Goal: Task Accomplishment & Management: Complete application form

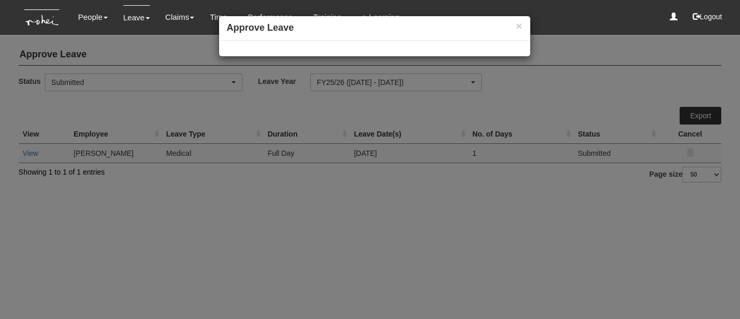
select select "50"
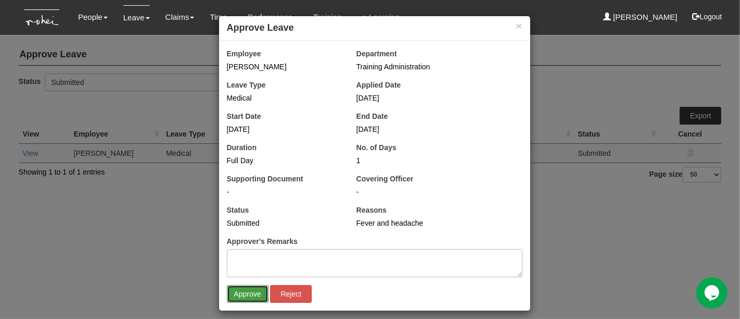
click at [245, 292] on input "Approve" at bounding box center [248, 294] width 42 height 18
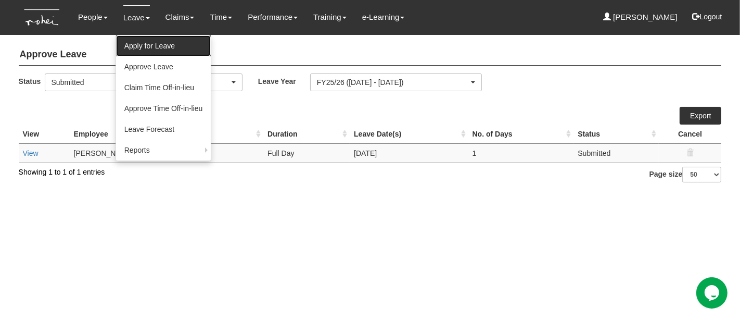
click at [134, 48] on link "Apply for Leave" at bounding box center [163, 45] width 95 height 21
select select "50"
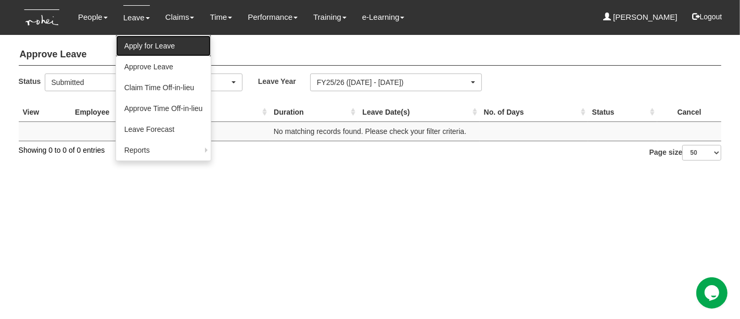
click at [145, 42] on link "Apply for Leave" at bounding box center [163, 45] width 95 height 21
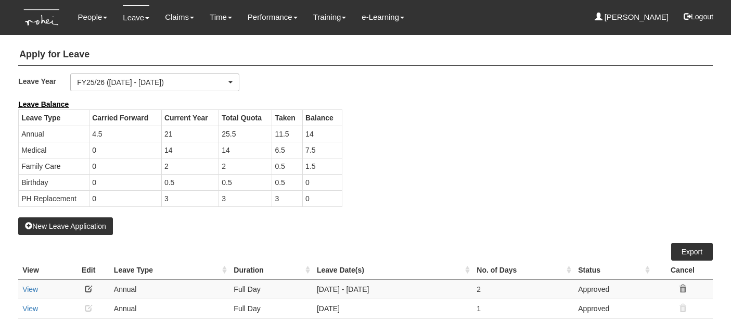
select select "50"
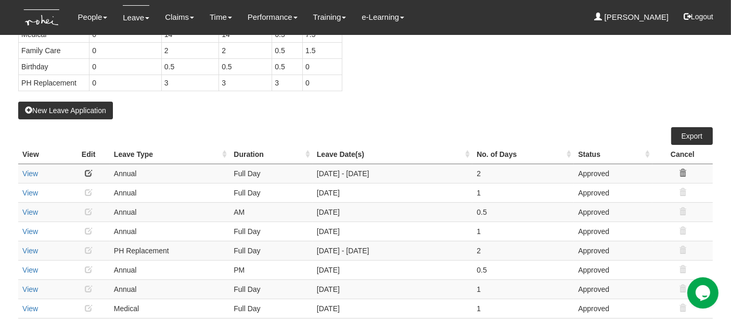
click at [86, 107] on button "New Leave Application" at bounding box center [65, 111] width 95 height 18
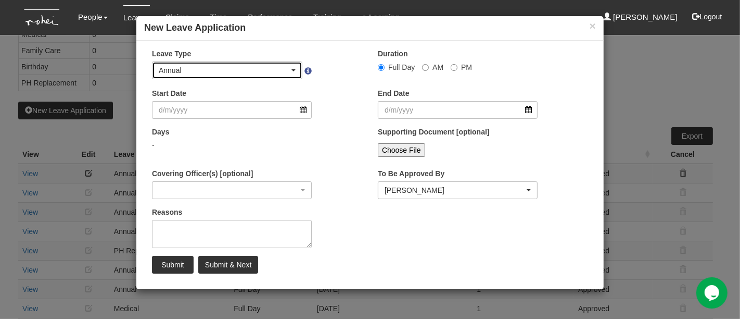
click at [220, 72] on div "Annual" at bounding box center [224, 70] width 131 height 10
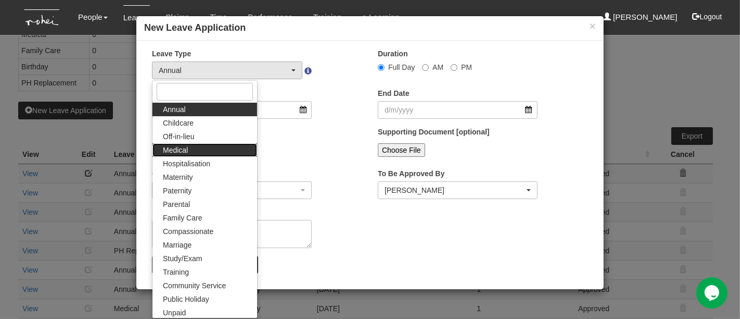
click at [193, 153] on link "Medical" at bounding box center [205, 150] width 105 height 14
select select "4"
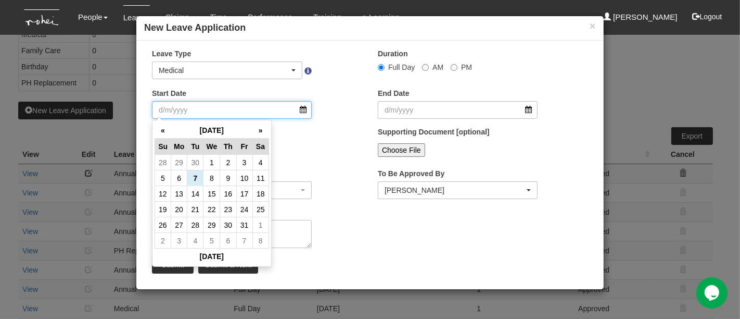
click at [193, 110] on input "Start Date" at bounding box center [232, 110] width 160 height 18
click at [178, 180] on td "6" at bounding box center [179, 178] width 16 height 16
type input "[DATE]"
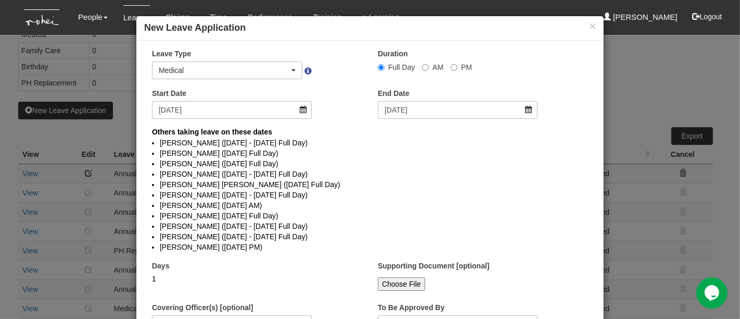
select select
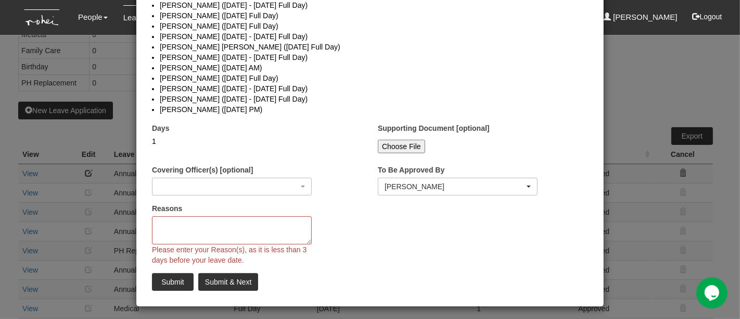
scroll to position [140, 0]
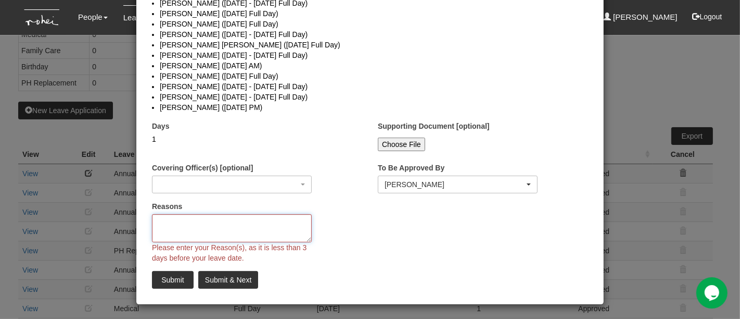
click at [204, 223] on textarea "Reasons" at bounding box center [232, 228] width 160 height 28
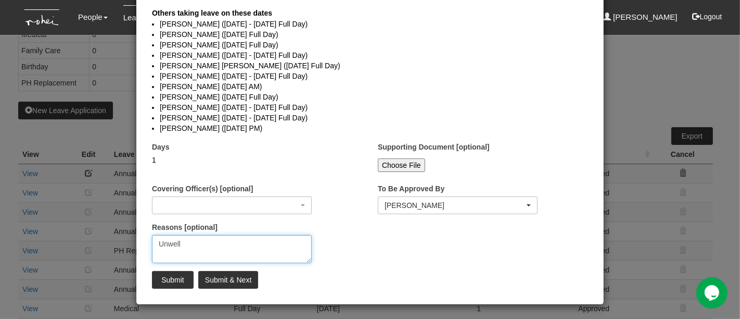
type textarea "Unwell"
click at [164, 282] on input "Submit" at bounding box center [173, 280] width 42 height 18
click at [165, 280] on input "Submit" at bounding box center [173, 280] width 42 height 18
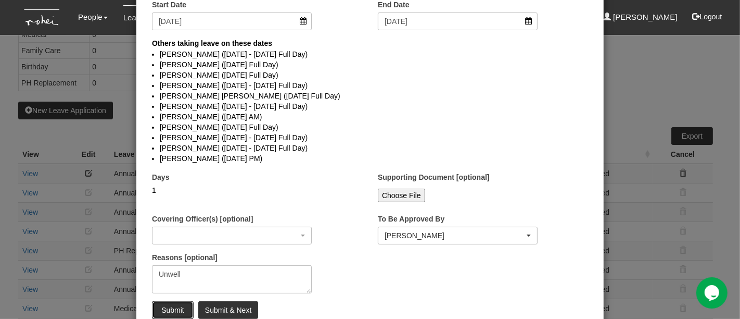
scroll to position [148, 0]
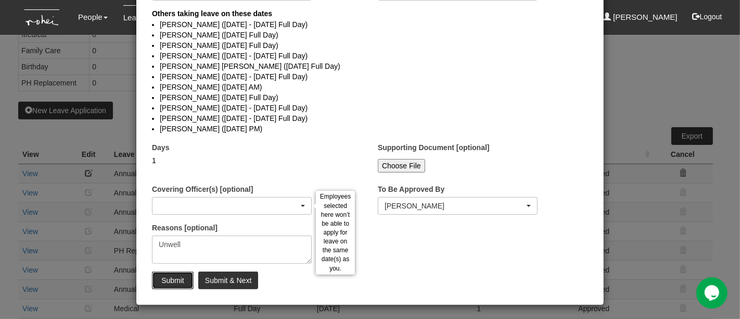
select select "1"
select select
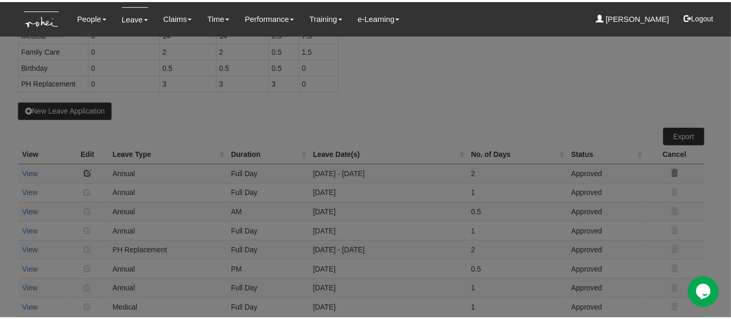
scroll to position [0, 0]
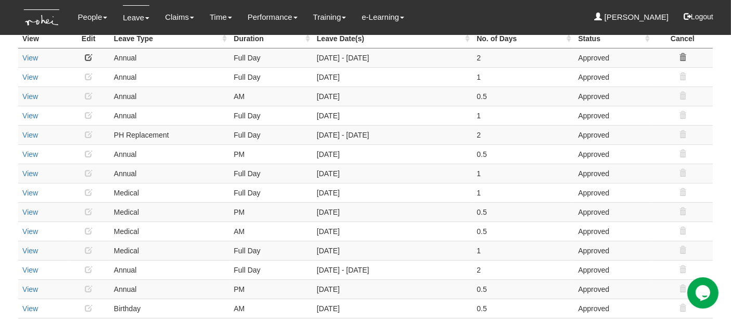
select select "50"
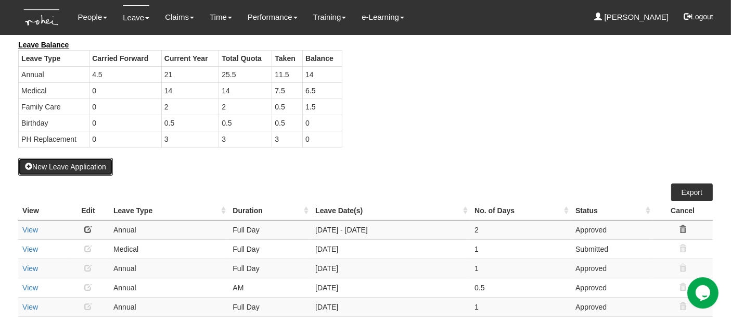
scroll to position [58, 0]
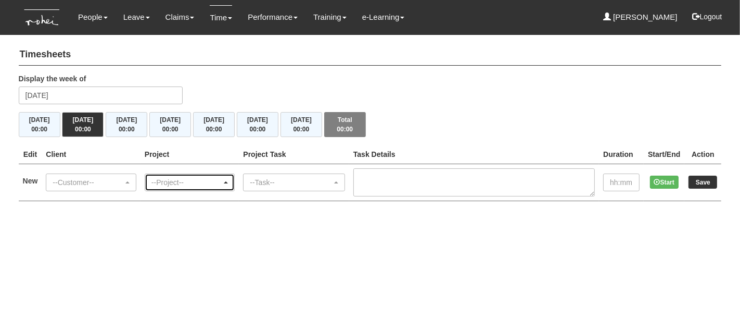
click at [235, 187] on div "--Project--" at bounding box center [190, 182] width 90 height 17
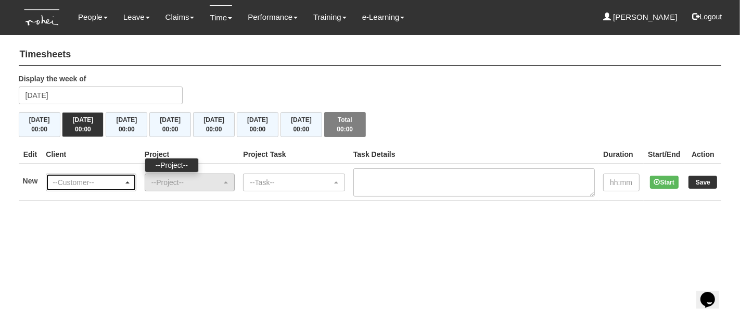
click at [104, 182] on div "--Customer--" at bounding box center [88, 182] width 71 height 10
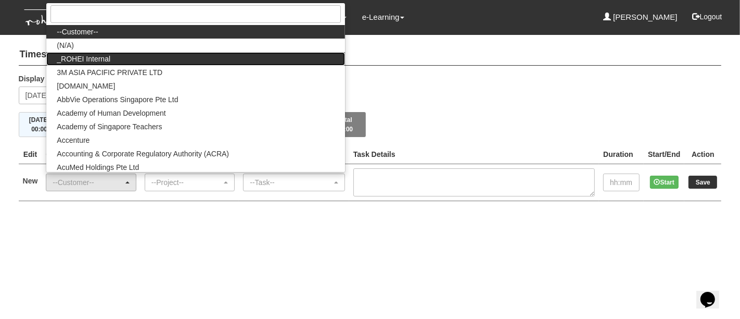
click at [131, 58] on link "_ROHEI Internal" at bounding box center [195, 59] width 298 height 14
select select "397"
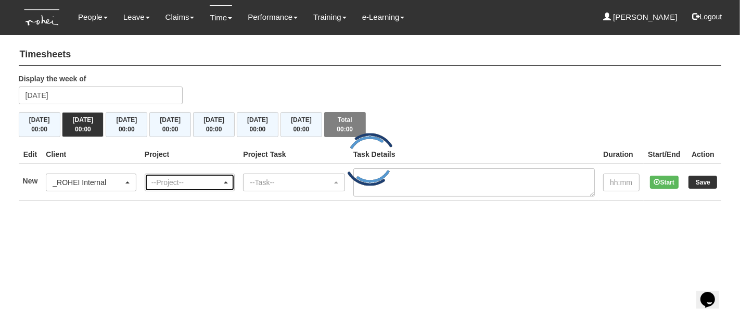
click at [219, 185] on div "--Project--" at bounding box center [186, 182] width 71 height 10
click at [235, 186] on div "--Project--" at bounding box center [190, 182] width 90 height 17
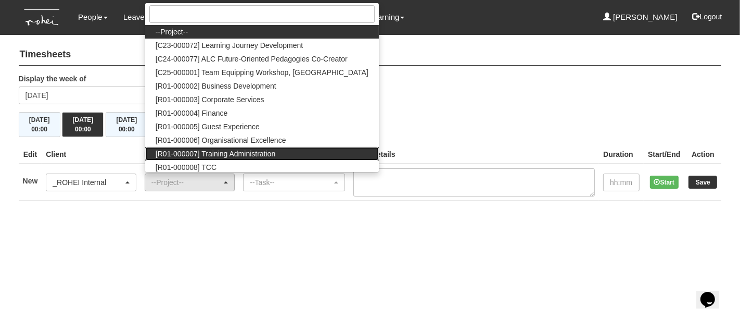
drag, startPoint x: 295, startPoint y: 154, endPoint x: 185, endPoint y: 153, distance: 109.8
click at [185, 153] on link "[R01-000007] Training Administration" at bounding box center [262, 154] width 234 height 14
select select "1484"
